Goal: Navigation & Orientation: Find specific page/section

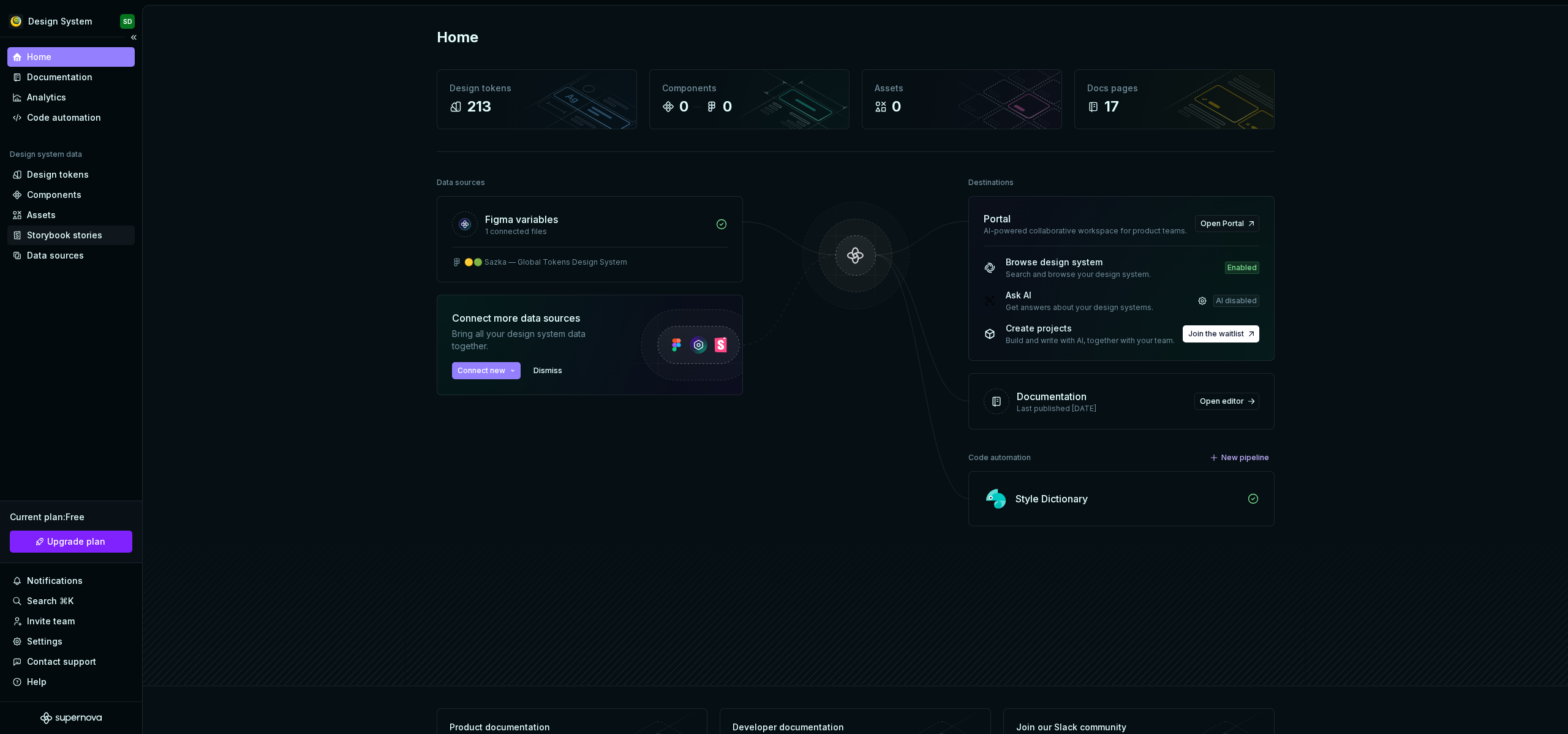
click at [54, 233] on div "Storybook stories" at bounding box center [64, 235] width 75 height 12
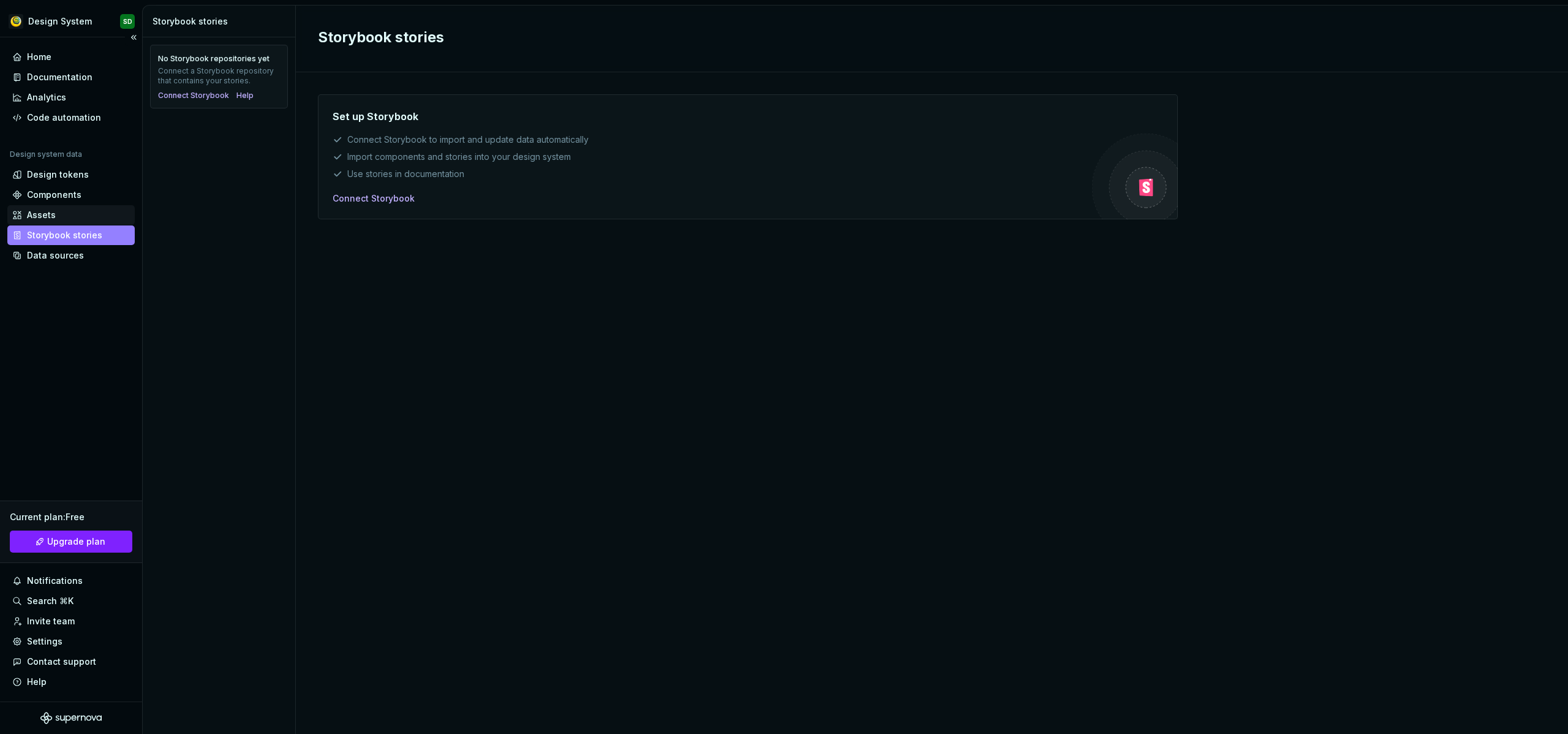
click at [41, 216] on div "Assets" at bounding box center [41, 214] width 29 height 12
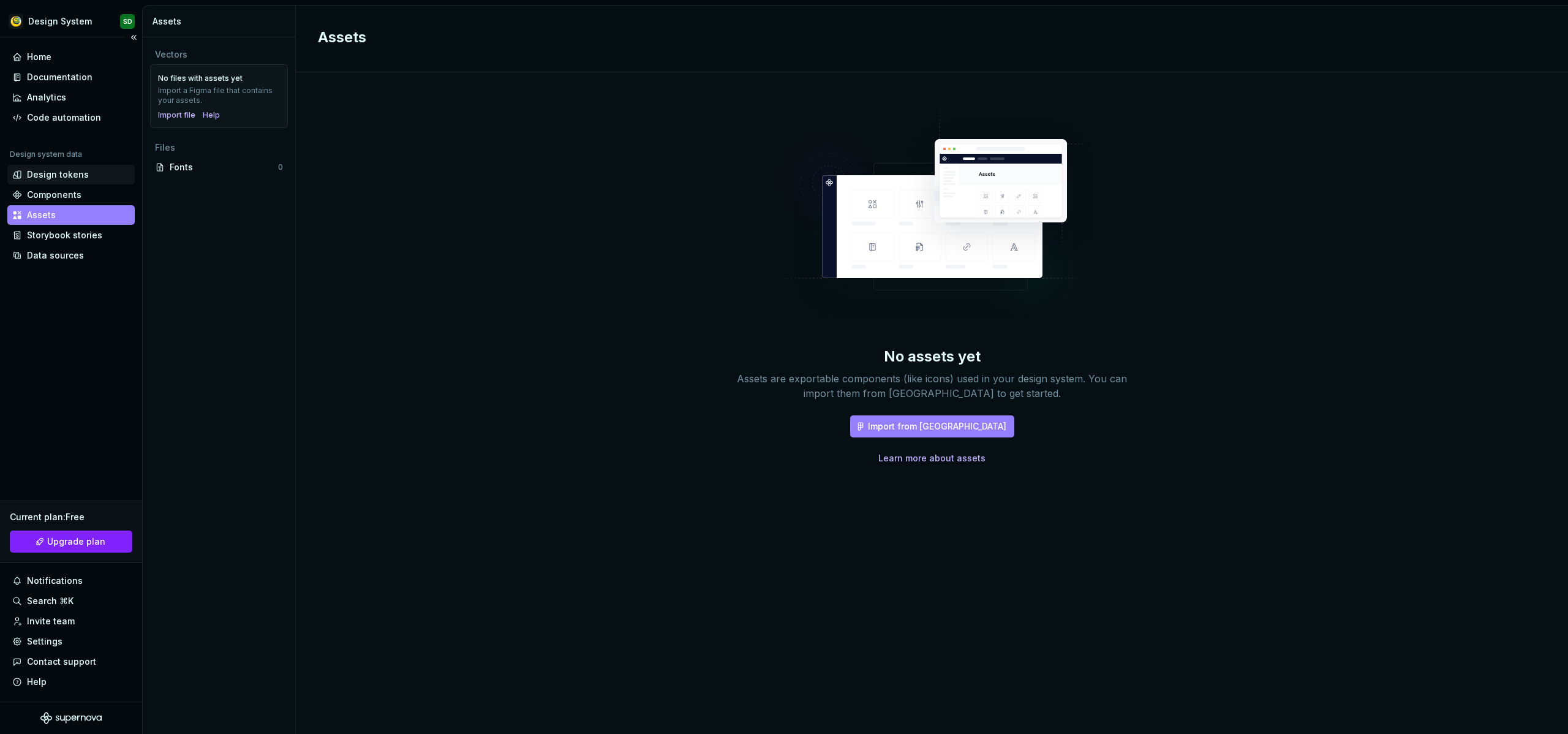
click at [58, 174] on div "Design tokens" at bounding box center [58, 175] width 62 height 12
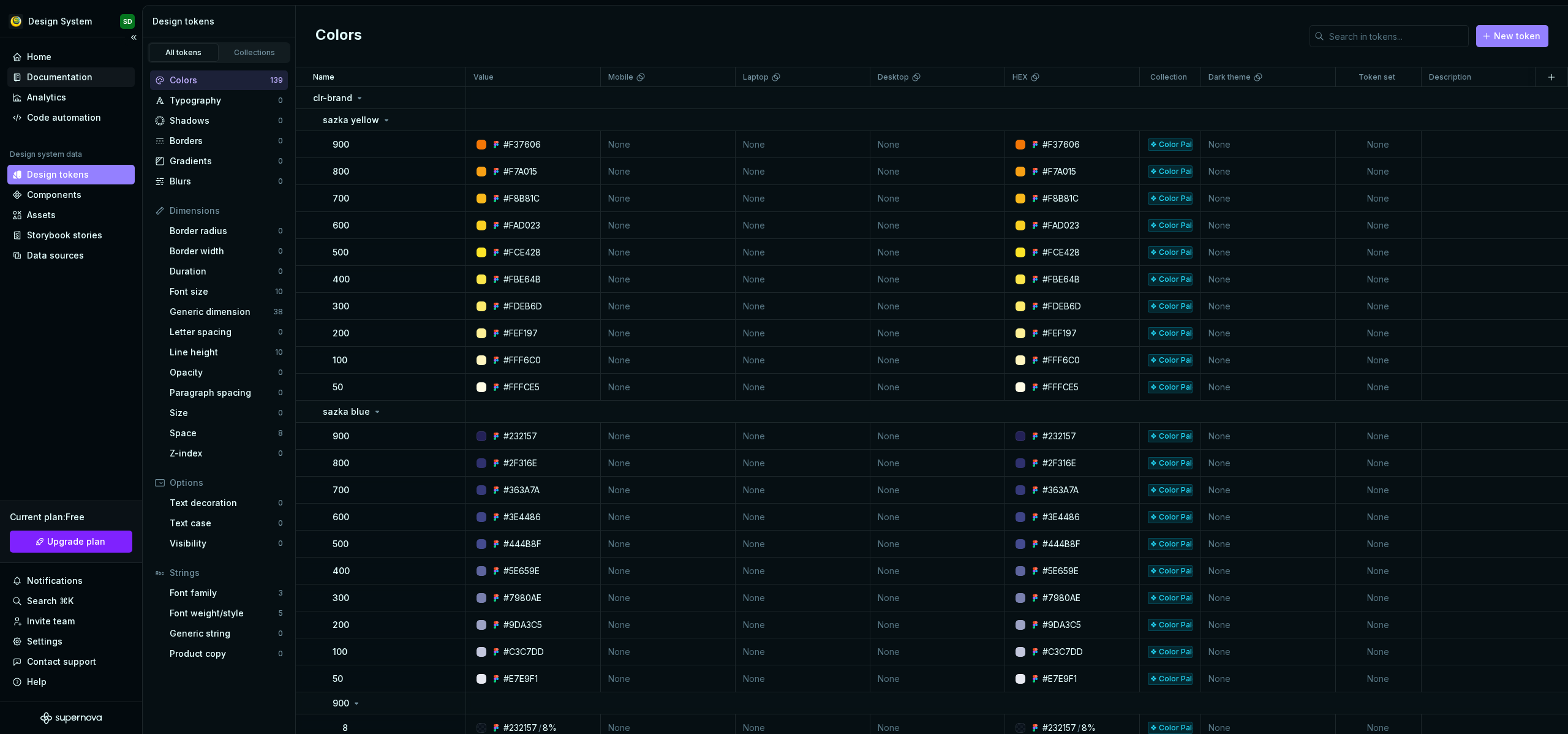
click at [52, 79] on div "Documentation" at bounding box center [60, 77] width 65 height 12
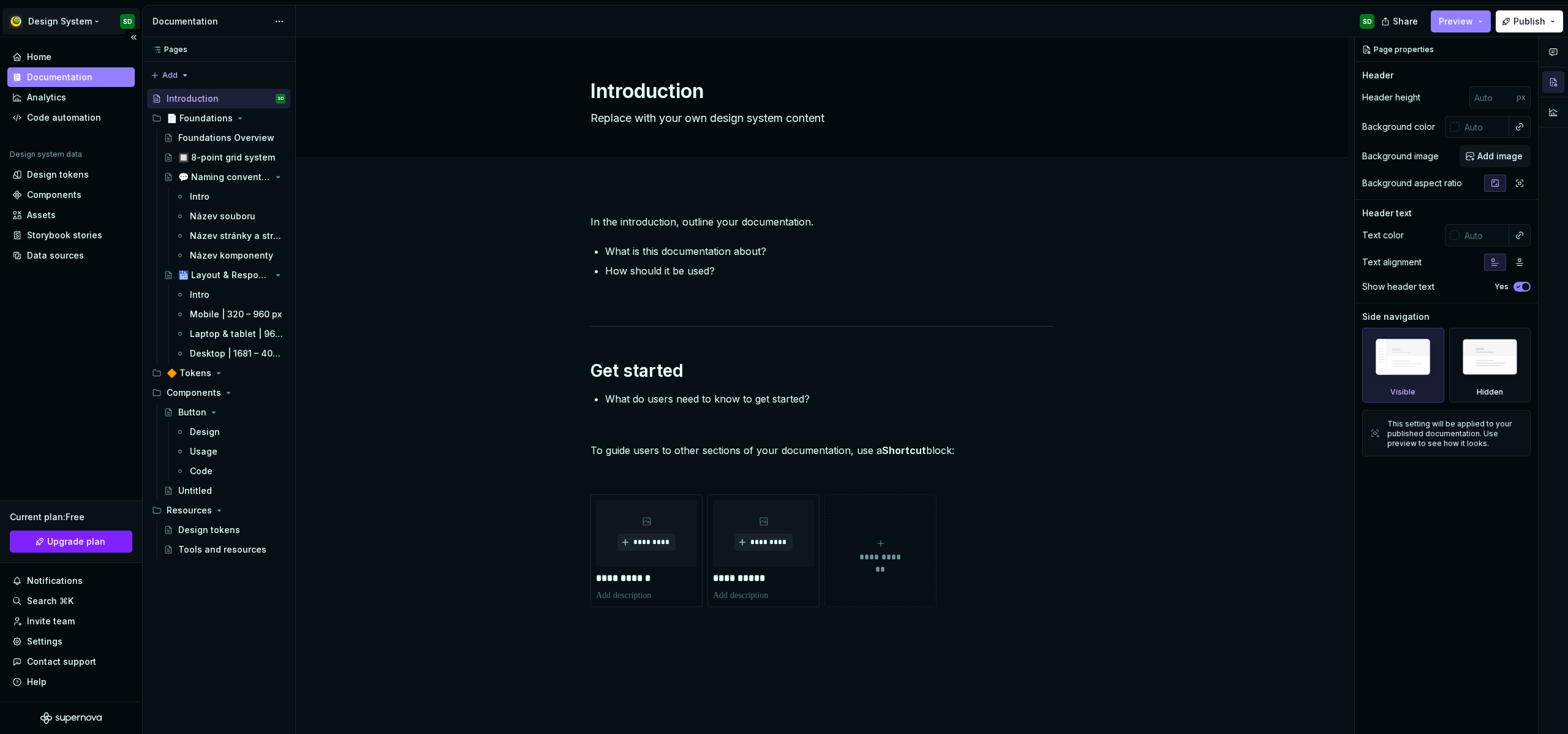
click at [69, 27] on html "Design System SD Home Documentation Analytics Code automation Design system dat…" at bounding box center [784, 367] width 1568 height 734
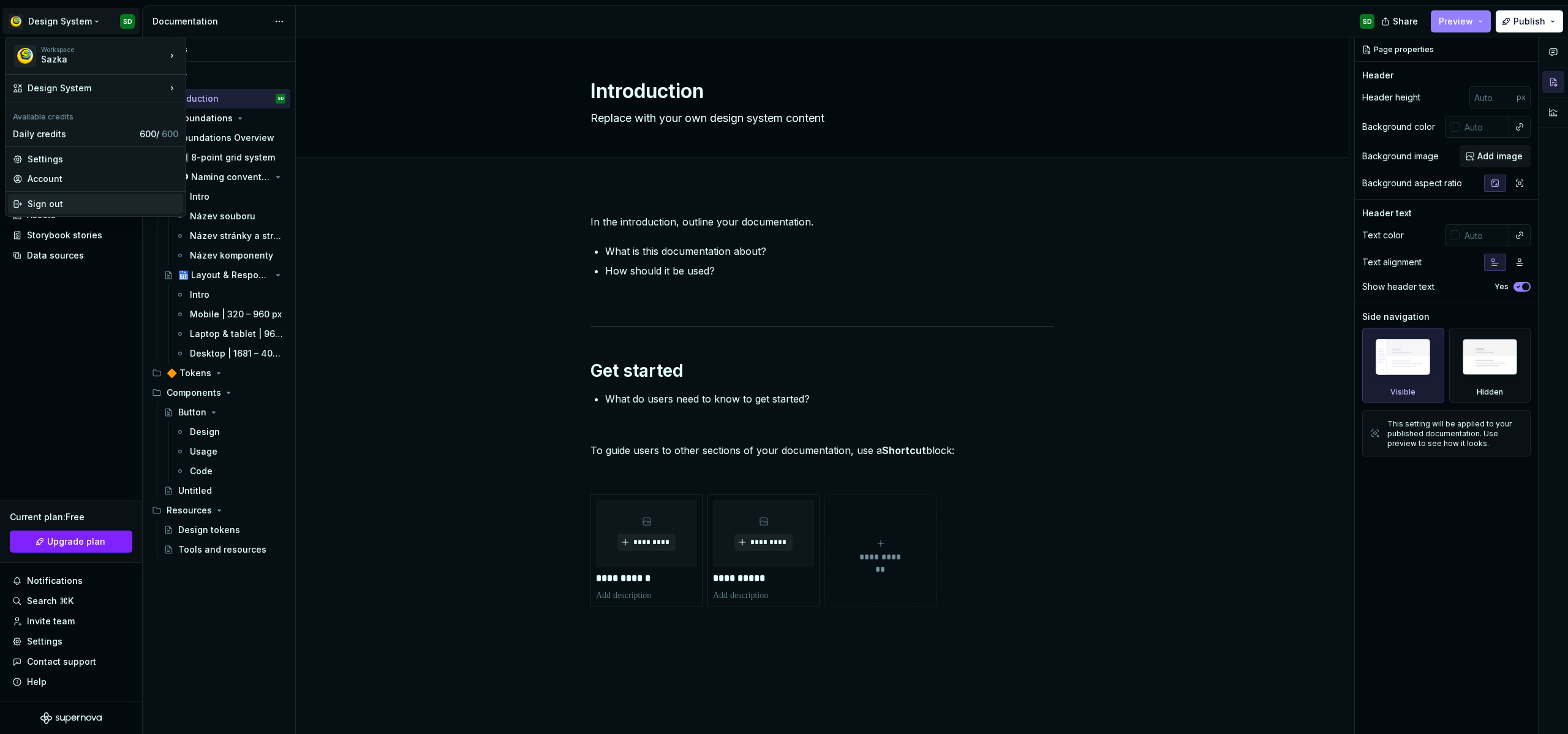
click at [47, 198] on div "Sign out" at bounding box center [103, 204] width 151 height 12
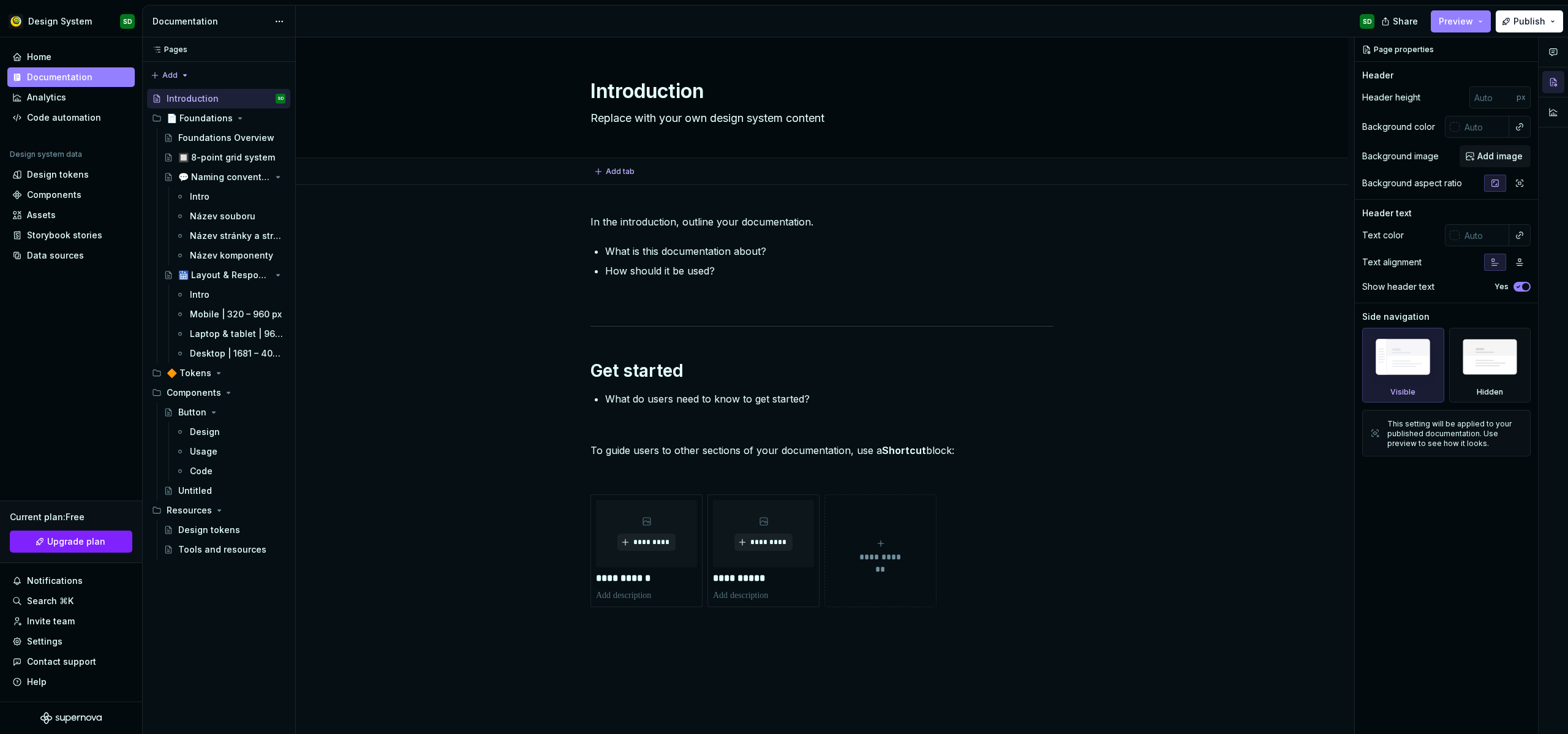
type textarea "*"
